Goal: Information Seeking & Learning: Learn about a topic

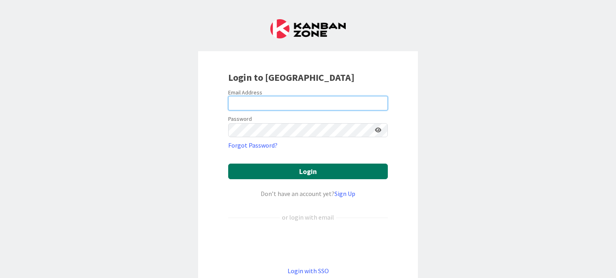
type input "[EMAIL_ADDRESS][DOMAIN_NAME]"
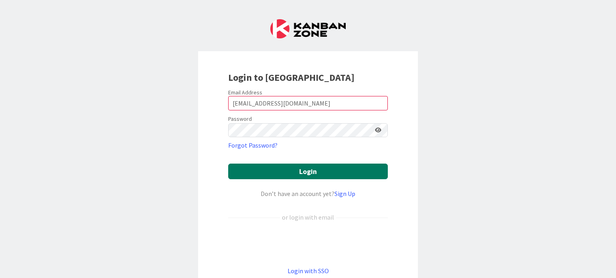
click at [274, 169] on button "Login" at bounding box center [307, 172] width 159 height 16
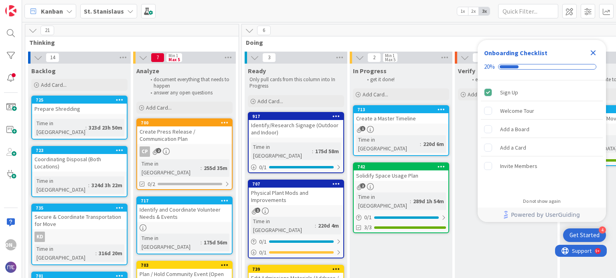
click at [595, 49] on icon "Close Checklist" at bounding box center [593, 53] width 10 height 10
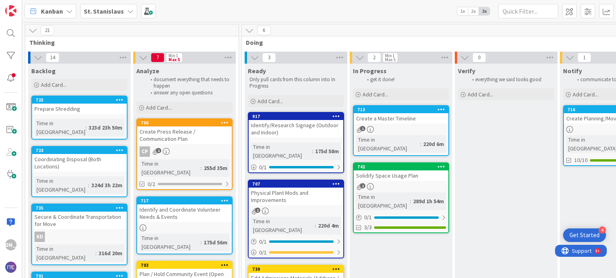
click at [127, 10] on icon at bounding box center [130, 11] width 6 height 6
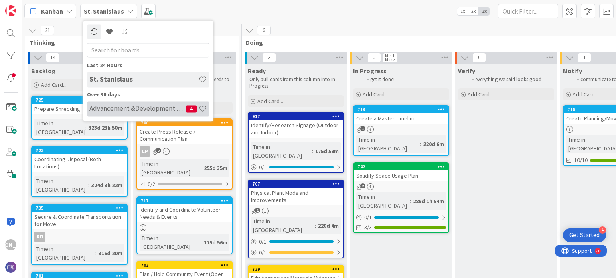
click at [147, 105] on h4 "Advancement &Development Cohort Calls" at bounding box center [137, 109] width 97 height 8
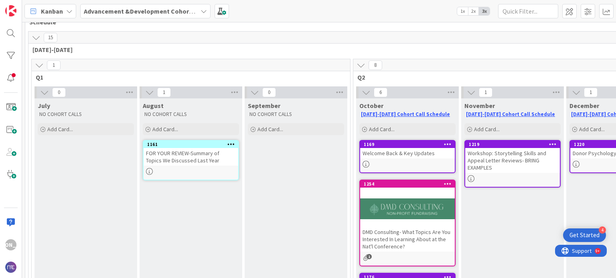
scroll to position [21, 0]
click at [430, 73] on span "Q2" at bounding box center [509, 77] width 304 height 8
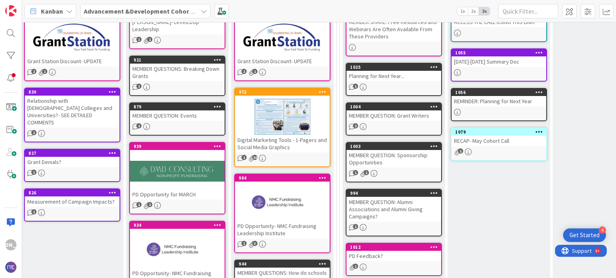
scroll to position [580, 781]
click at [284, 126] on div at bounding box center [282, 117] width 95 height 36
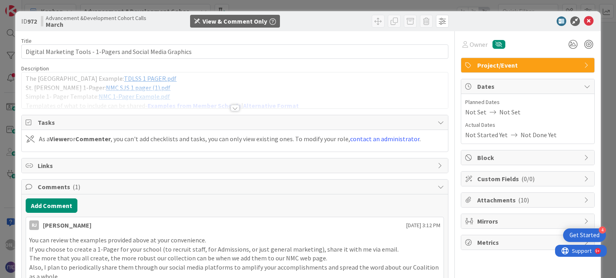
click at [232, 109] on div at bounding box center [234, 108] width 9 height 6
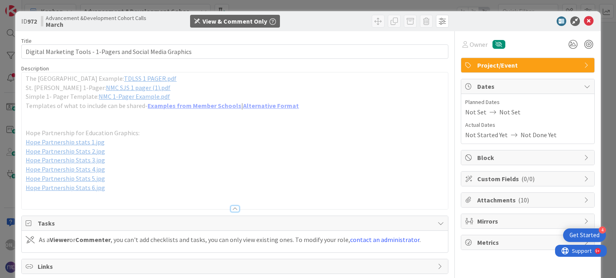
click at [122, 87] on span "NMC SJS 1 pager (1).pdf" at bounding box center [138, 88] width 65 height 8
click at [583, 22] on icon at bounding box center [588, 21] width 10 height 10
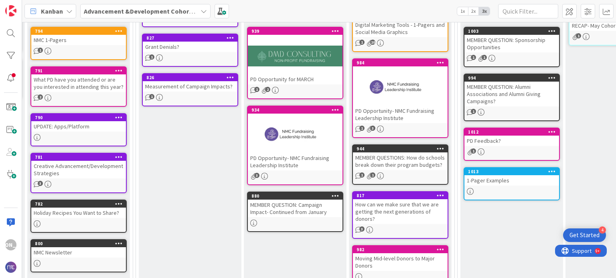
scroll to position [696, 662]
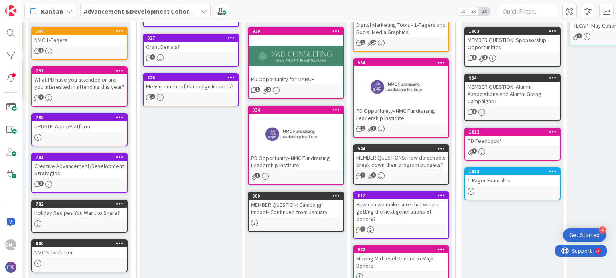
drag, startPoint x: 351, startPoint y: 155, endPoint x: 226, endPoint y: 171, distance: 126.0
click at [226, 171] on div "January Add Card... 816 Grant Station Discount- UPDATE 2 1 830 Relationship wit…" at bounding box center [190, 134] width 103 height 546
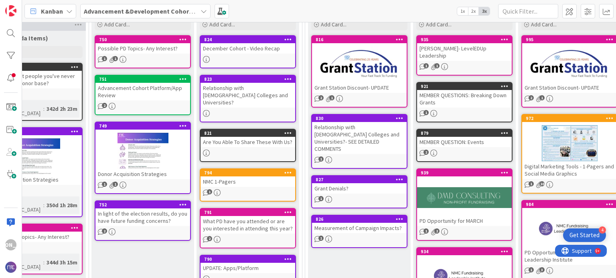
scroll to position [554, 494]
click at [355, 223] on div "Measurement of Campaign Impacts?" at bounding box center [359, 228] width 95 height 10
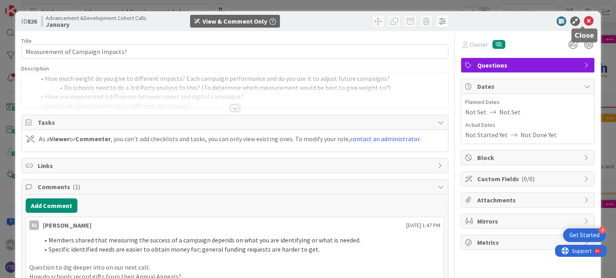
click at [583, 21] on icon at bounding box center [588, 21] width 10 height 10
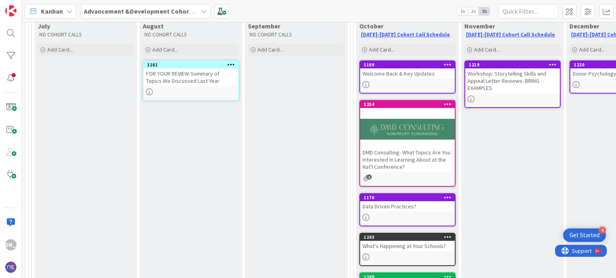
scroll to position [44, 0]
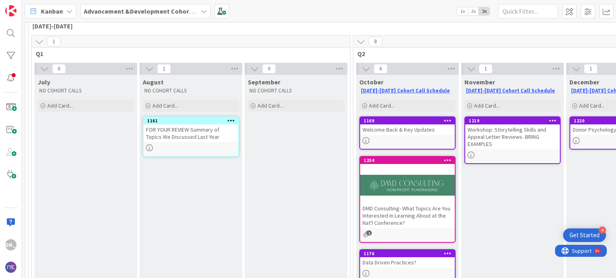
click at [193, 133] on div "FOR YOUR REVIEW-Summary of Topics We Discussed Last Year" at bounding box center [190, 134] width 95 height 18
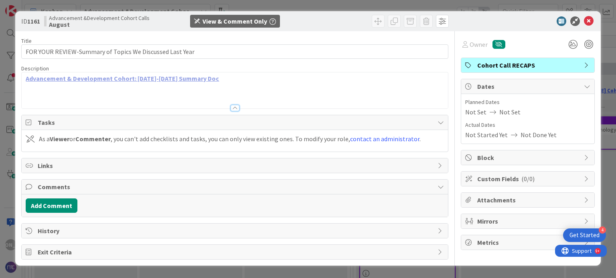
click at [165, 80] on link "Advancement & Development Cohort: [DATE]-[DATE] Summary Doc" at bounding box center [122, 79] width 193 height 8
